Goal: Task Accomplishment & Management: Manage account settings

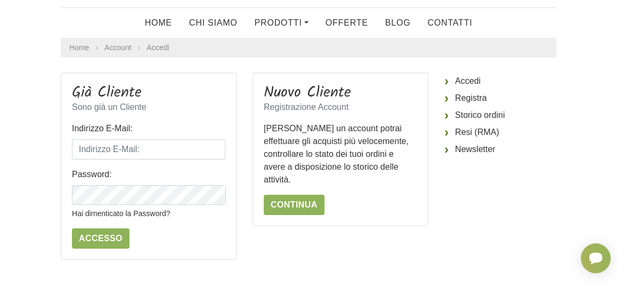
scroll to position [53, 0]
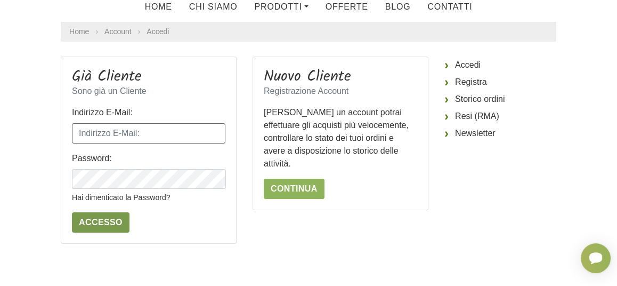
type input "PLZBBR78L58A794N"
click at [94, 219] on input "Accesso" at bounding box center [101, 222] width 58 height 20
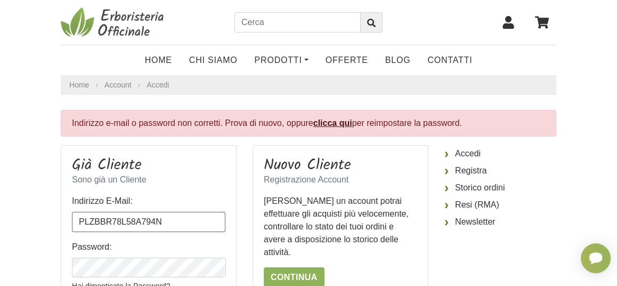
drag, startPoint x: 164, startPoint y: 221, endPoint x: 75, endPoint y: 223, distance: 88.5
click at [75, 223] on input "PLZBBR78L58A794N" at bounding box center [149, 222] width 154 height 20
type input "barbarapalazzi@gmail.com"
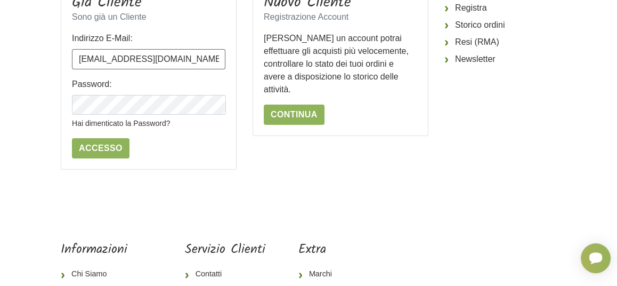
scroll to position [94, 0]
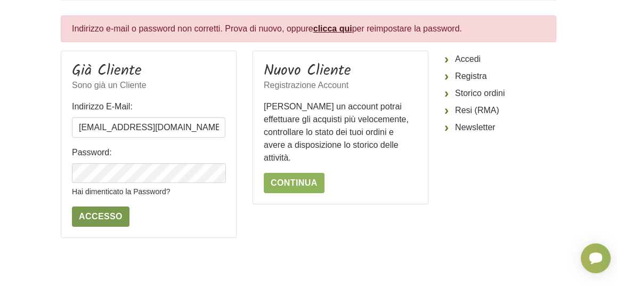
click at [101, 213] on input "Accesso" at bounding box center [101, 216] width 58 height 20
